Goal: Transaction & Acquisition: Purchase product/service

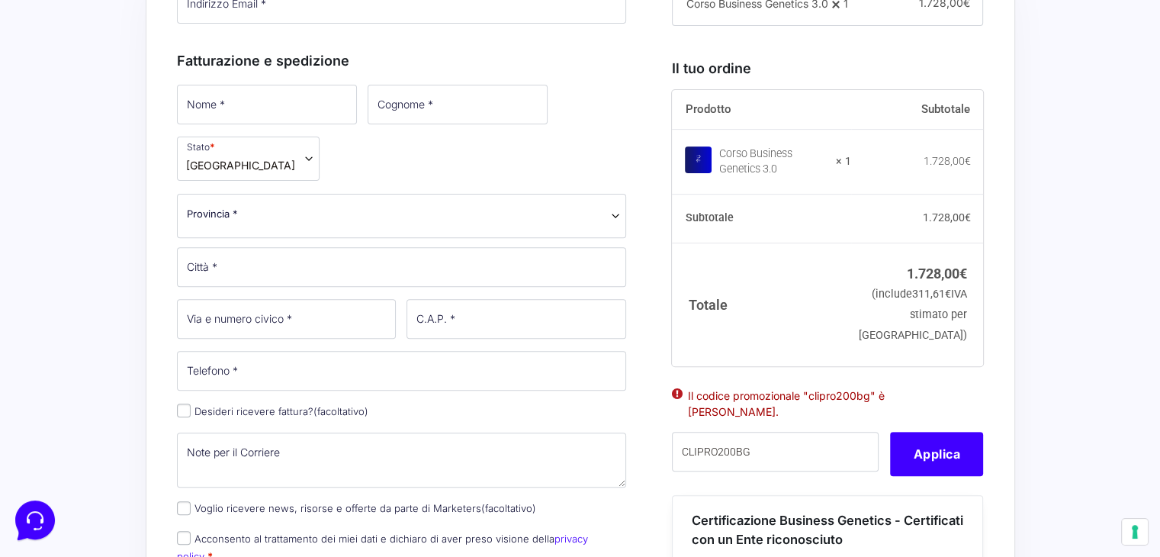
scroll to position [439, 0]
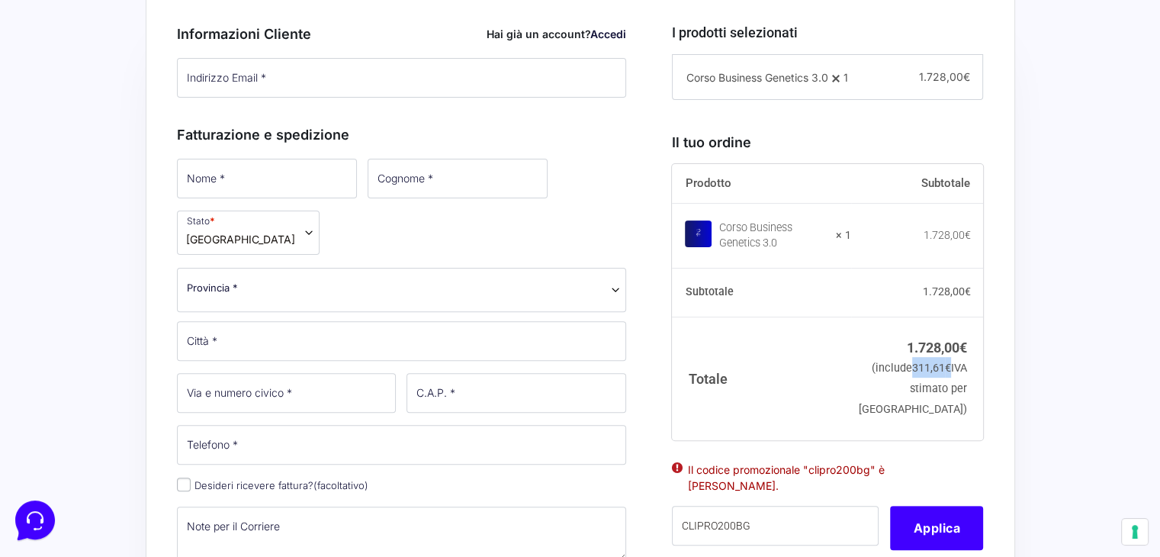
drag, startPoint x: 906, startPoint y: 388, endPoint x: 947, endPoint y: 388, distance: 41.2
click at [947, 388] on td "1.728,00 € (include 311,61 € IVA stimato per [GEOGRAPHIC_DATA])" at bounding box center [917, 378] width 133 height 123
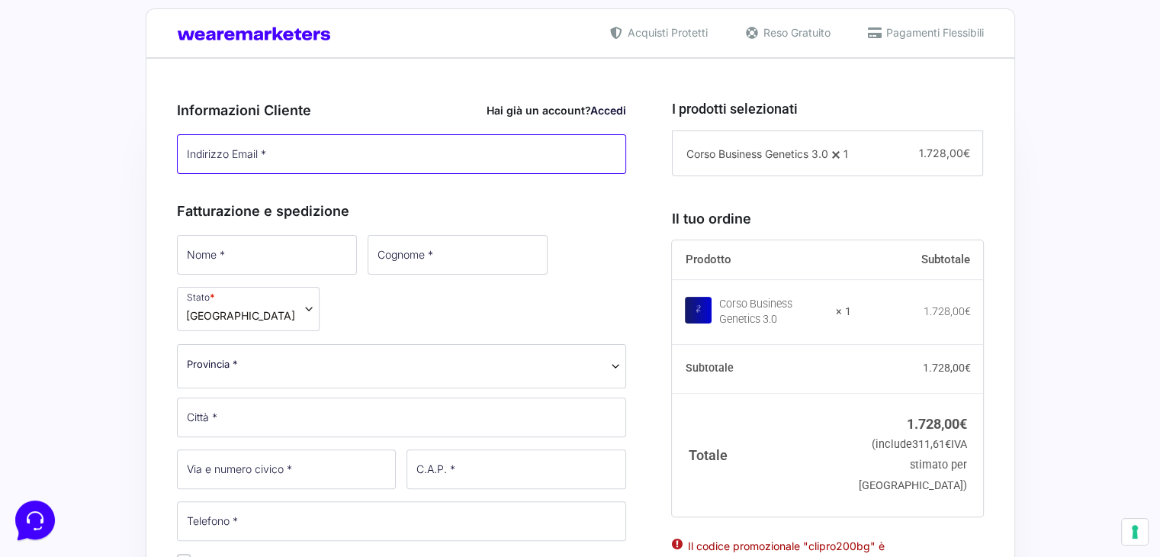
click at [267, 161] on input "Indirizzo Email *" at bounding box center [402, 154] width 450 height 40
type input "[EMAIL_ADDRESS][DOMAIN_NAME]"
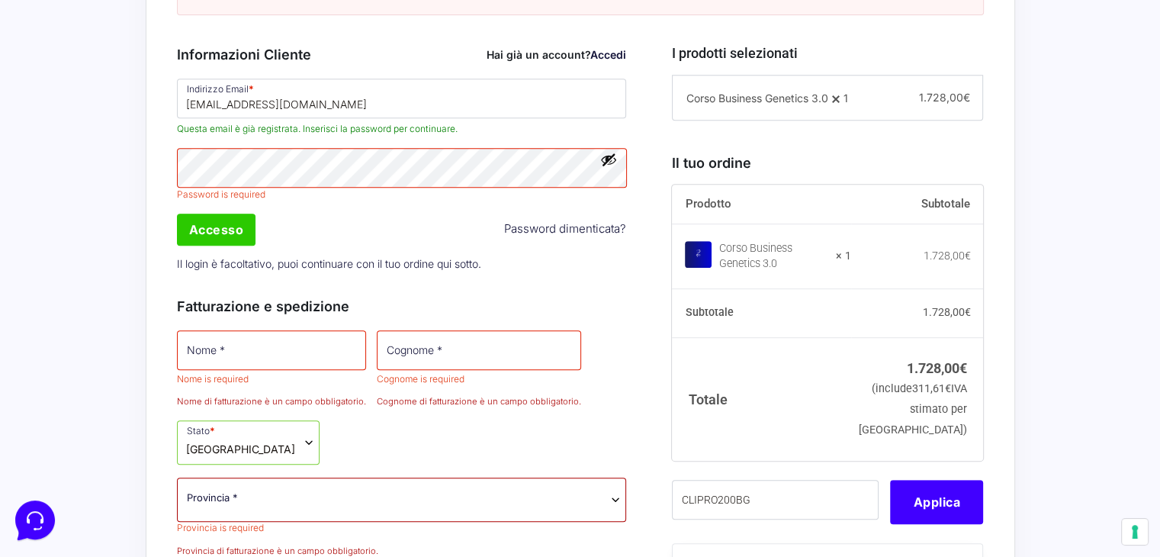
scroll to position [903, 0]
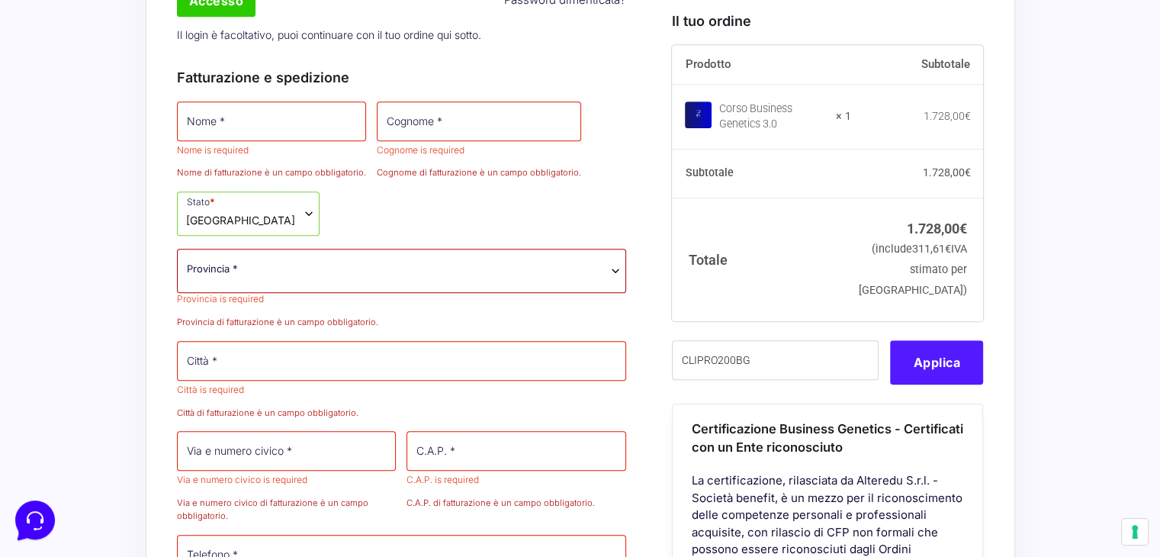
click at [957, 376] on button "Applica" at bounding box center [936, 362] width 93 height 44
click at [952, 384] on button "Applica" at bounding box center [936, 362] width 93 height 44
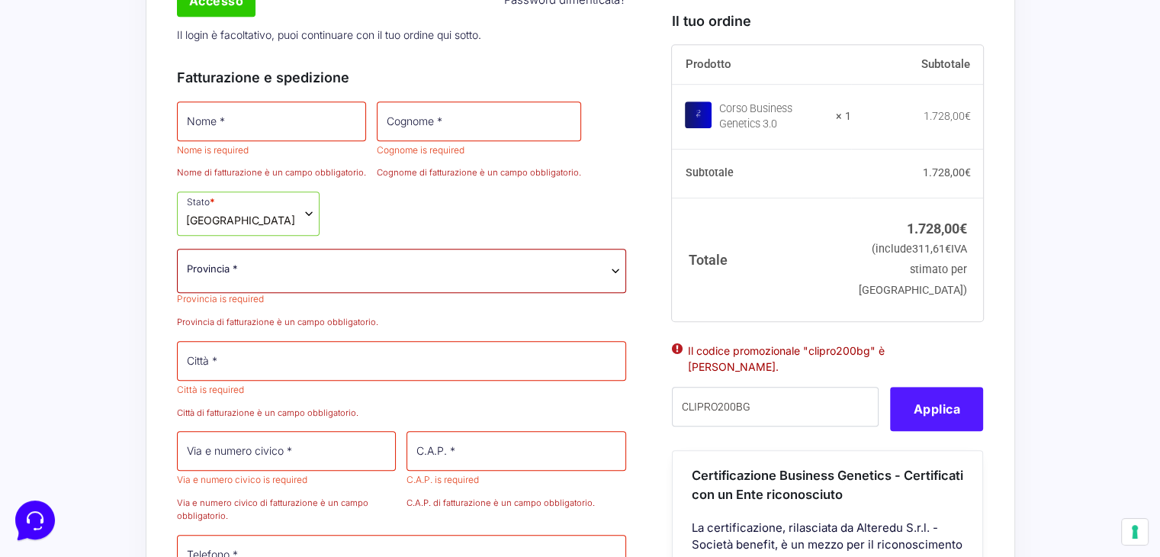
click at [930, 412] on button "Applica" at bounding box center [936, 410] width 93 height 44
drag, startPoint x: 748, startPoint y: 422, endPoint x: 462, endPoint y: 410, distance: 285.6
click at [449, 410] on form "Nome di fatturazione è un campo obbligatorio. Cognome di fatturazione è un camp…" at bounding box center [580, 506] width 807 height 1926
click at [945, 410] on button "Applica" at bounding box center [936, 410] width 93 height 44
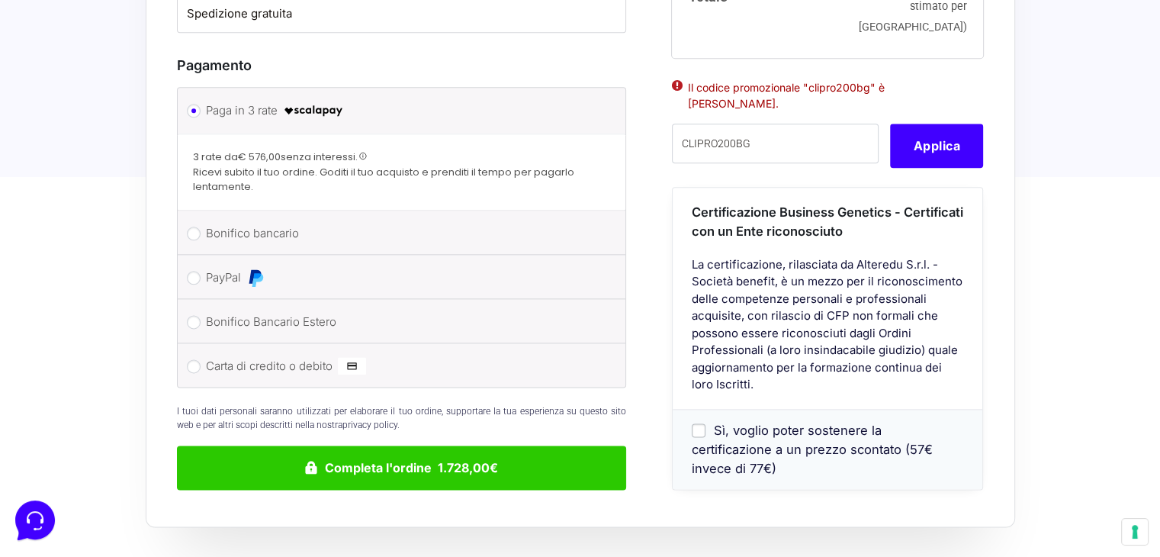
scroll to position [1971, 0]
